Goal: Task Accomplishment & Management: Use online tool/utility

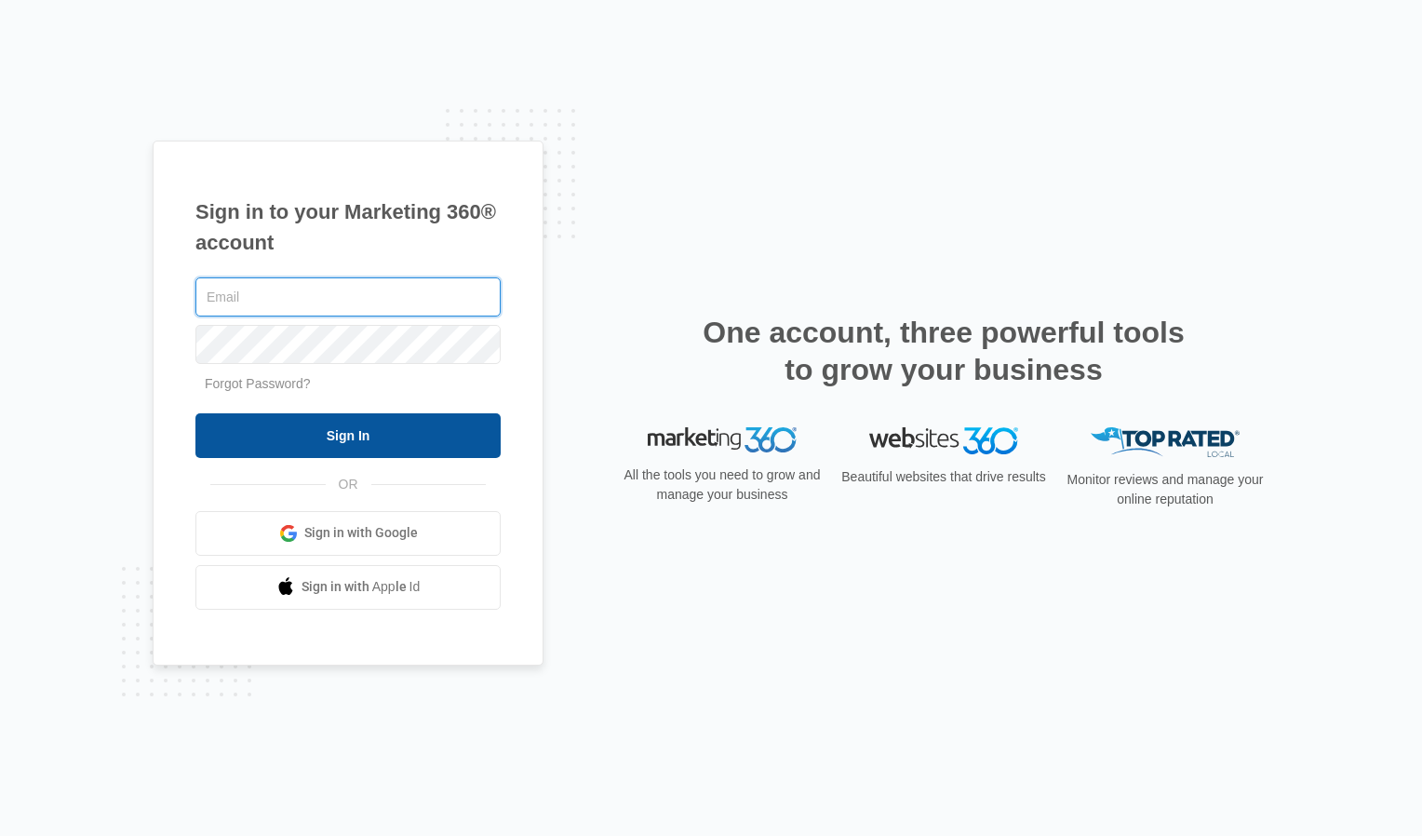
type input "[EMAIL_ADDRESS][DOMAIN_NAME]"
click at [405, 428] on input "Sign In" at bounding box center [347, 435] width 305 height 45
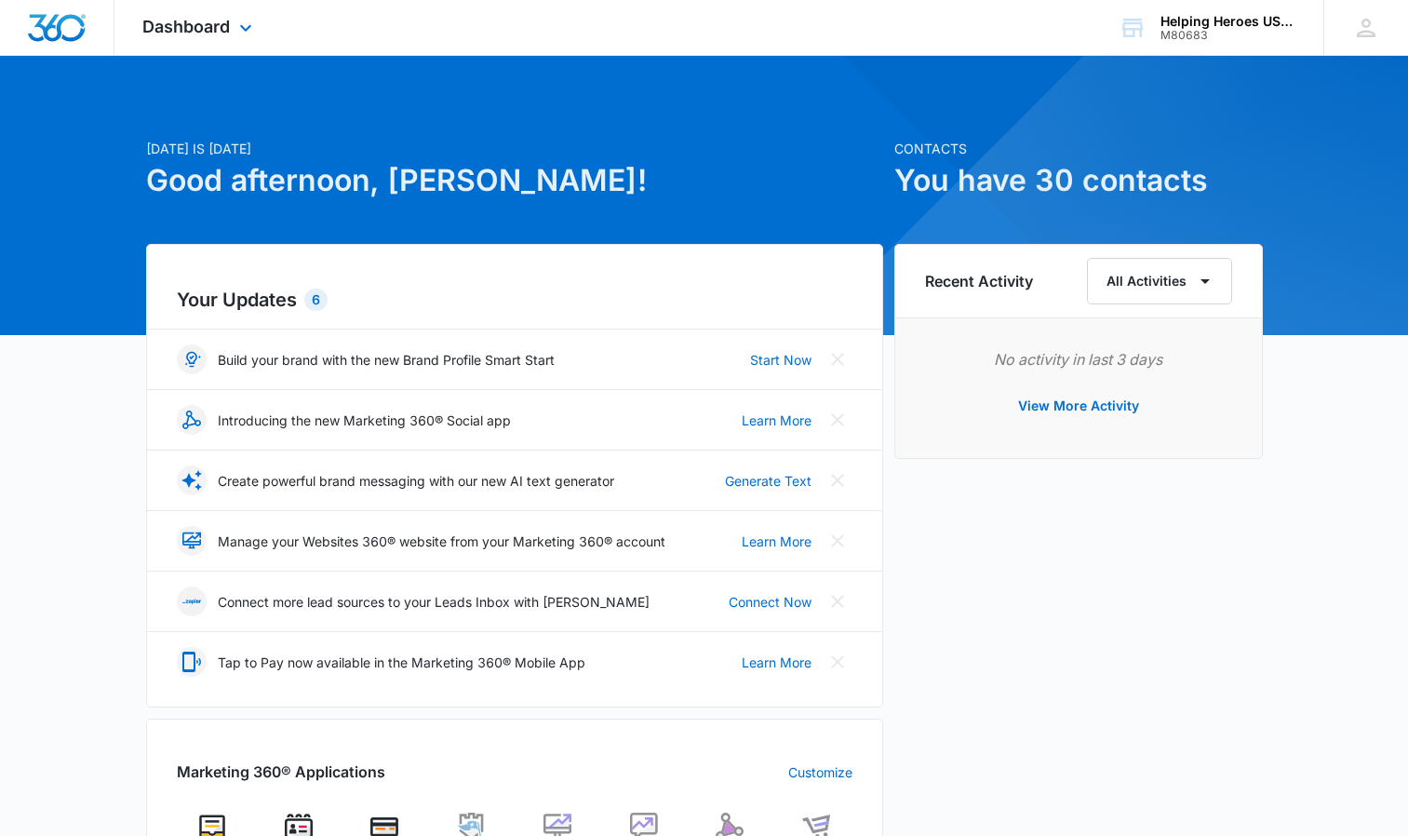
click at [232, 28] on div "Dashboard Apps Reputation Websites Forms CRM Email Social Shop Payments POS Con…" at bounding box center [199, 27] width 170 height 55
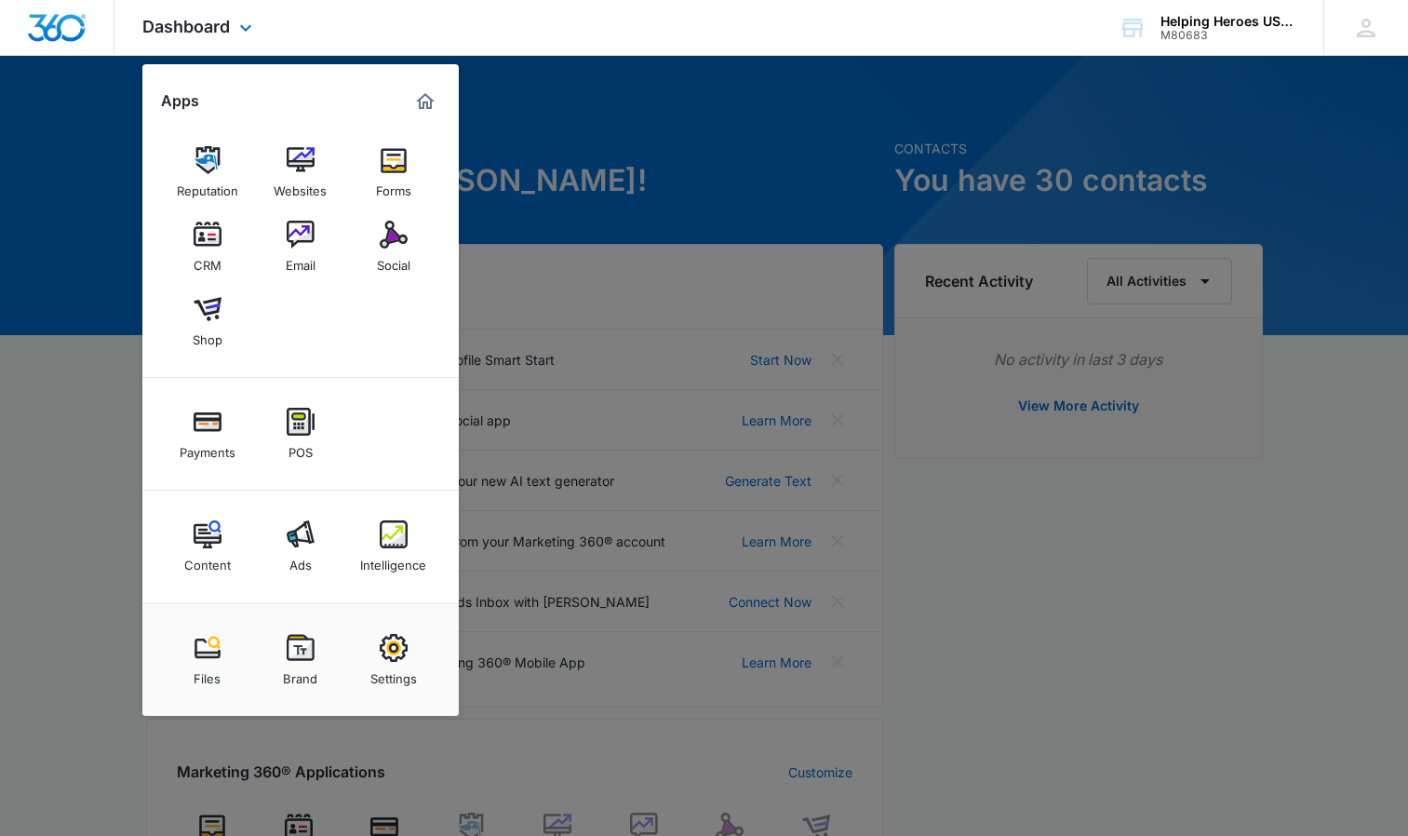
click at [242, 99] on div "Apps" at bounding box center [300, 102] width 279 height 30
click at [221, 431] on img at bounding box center [208, 422] width 28 height 28
